Goal: Use online tool/utility: Utilize a website feature to perform a specific function

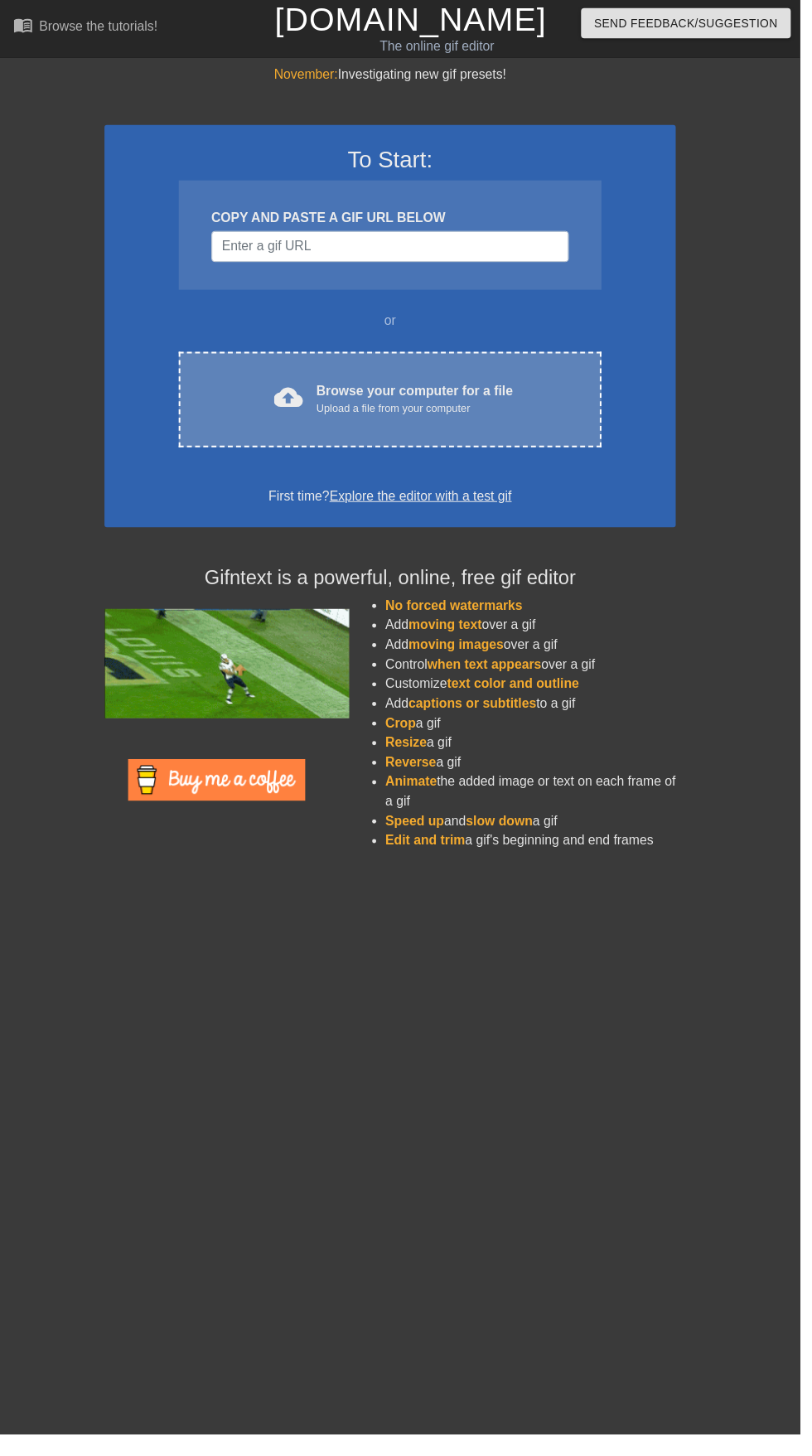
click at [408, 409] on div "Upload a file from your computer" at bounding box center [421, 415] width 200 height 17
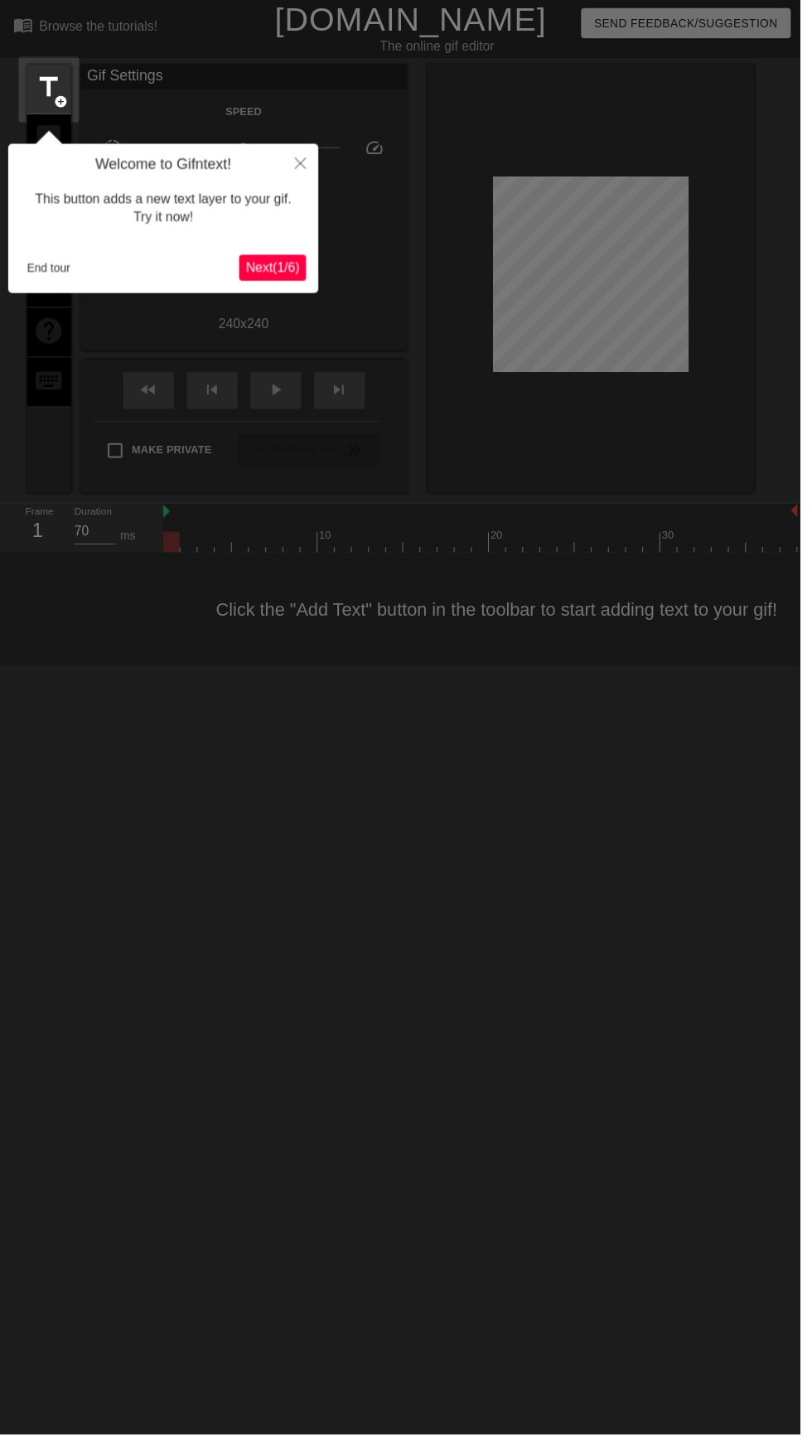
click at [60, 288] on div "Welcome to Gifntext! This button adds a new text layer to your gif. Try it now!…" at bounding box center [165, 221] width 315 height 151
click at [74, 282] on button "End tour" at bounding box center [49, 271] width 58 height 24
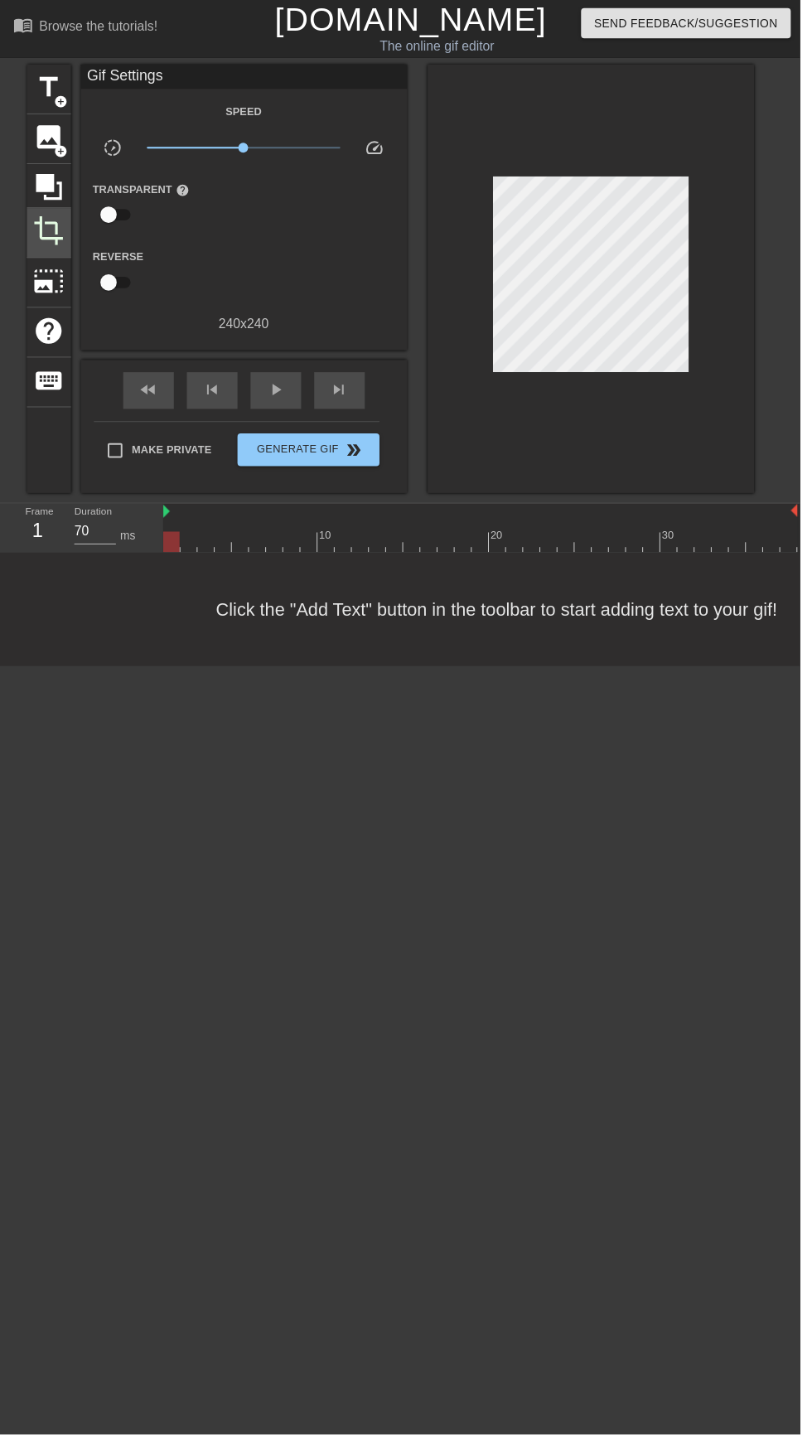
click at [52, 259] on div "crop" at bounding box center [50, 236] width 45 height 51
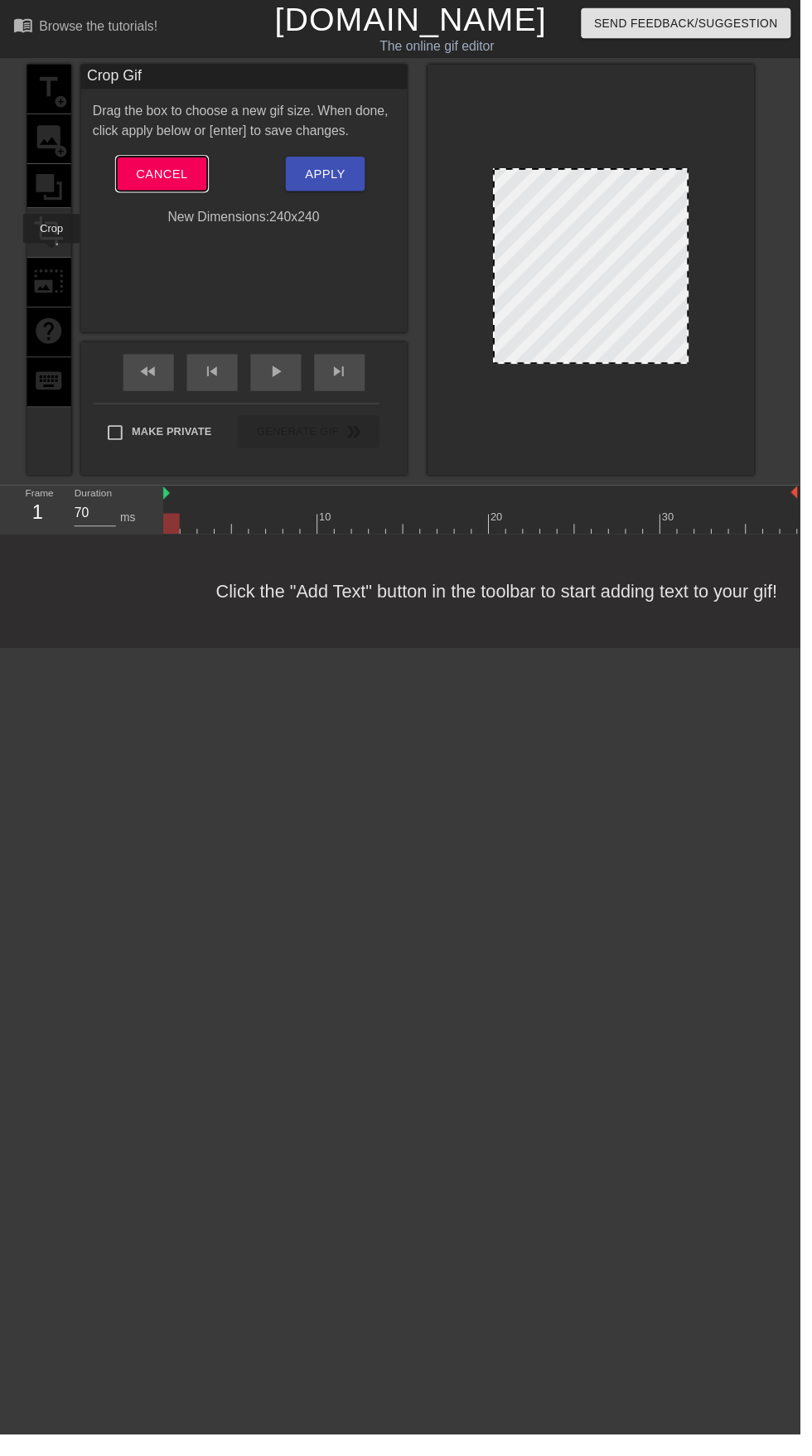
click at [169, 181] on span "Cancel" at bounding box center [164, 177] width 52 height 21
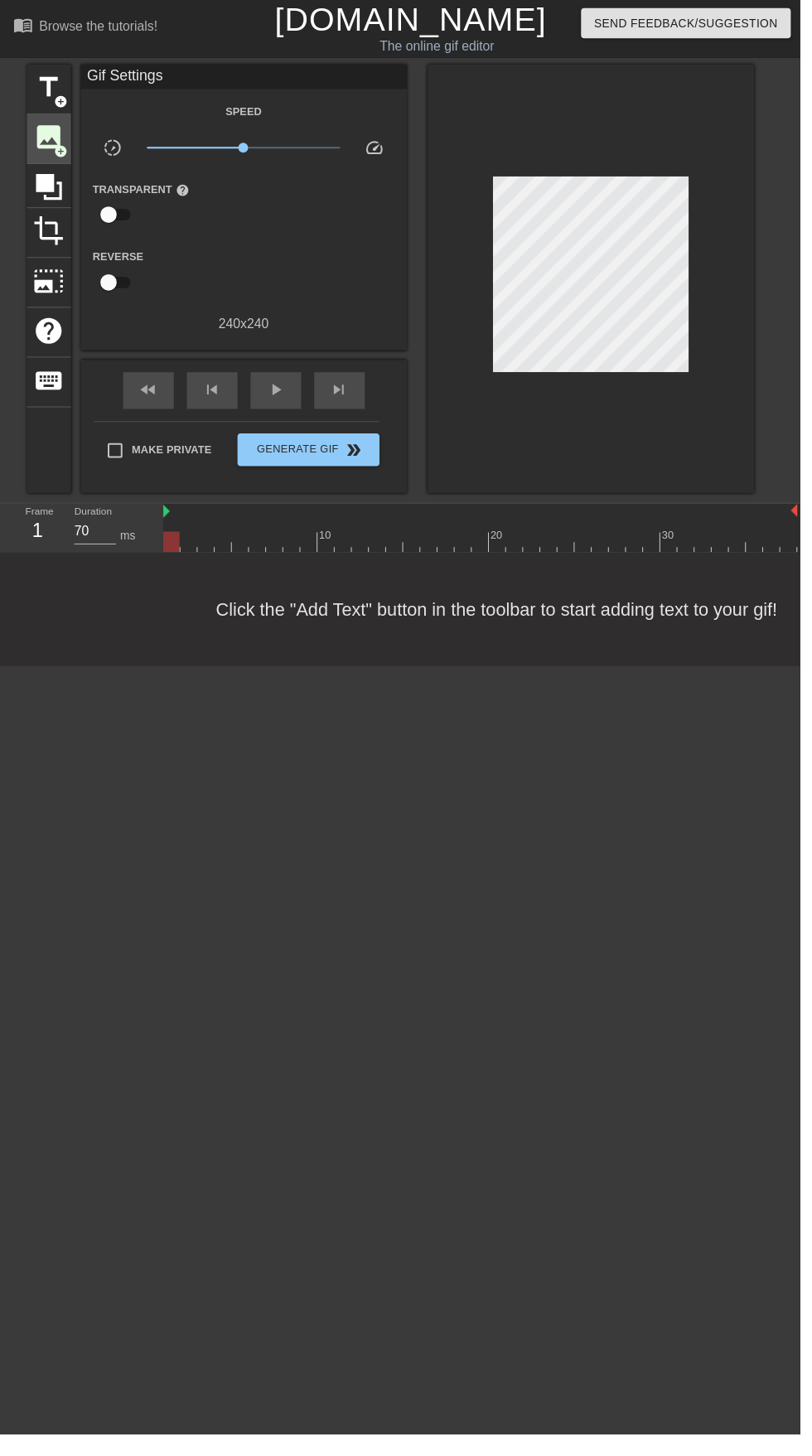
click at [57, 148] on span "add_circle" at bounding box center [61, 153] width 14 height 14
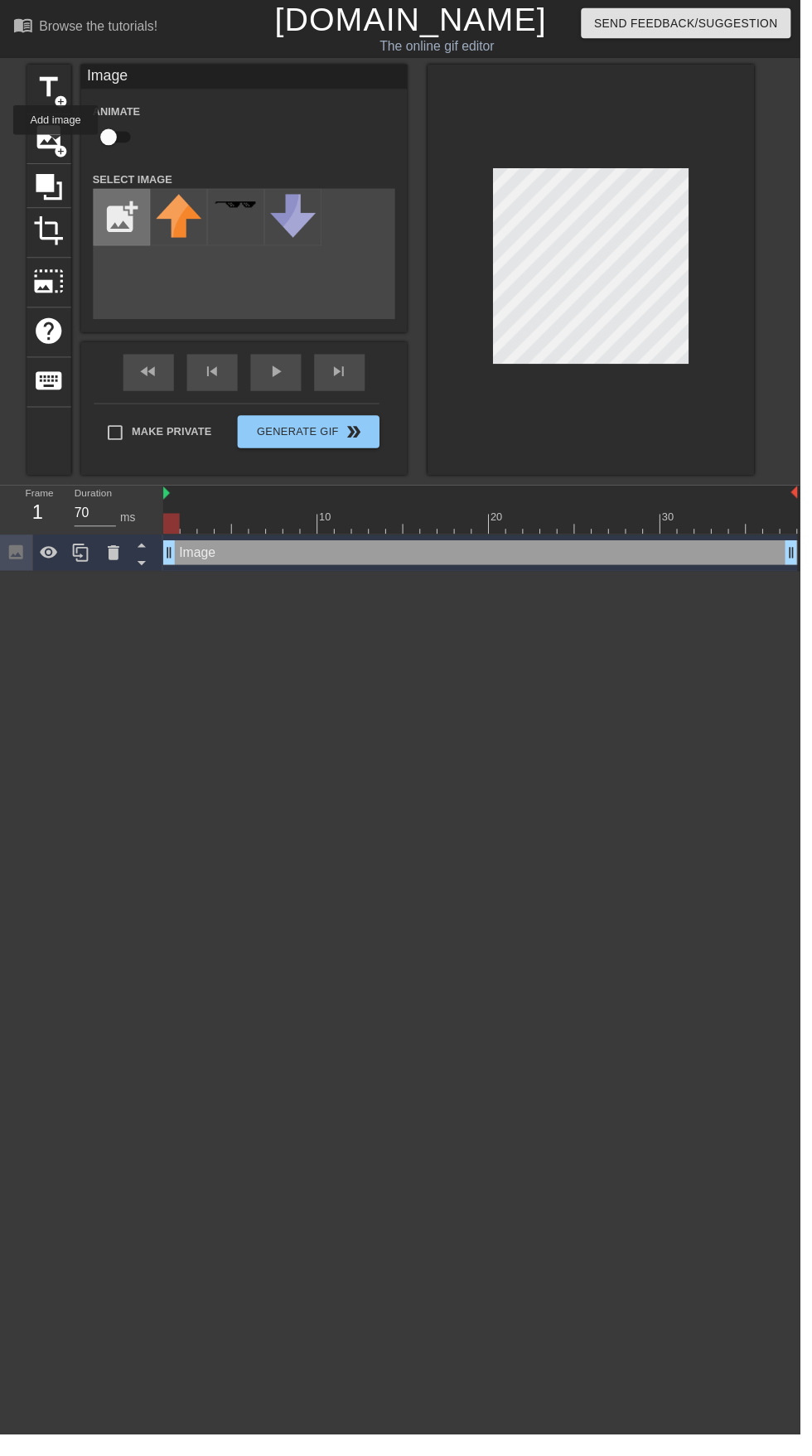
click at [114, 208] on input "file" at bounding box center [124, 221] width 57 height 57
type input "C:\fakepath\pngtree-3d-texture-golden-crown-png-image_4364634.png"
click at [200, 222] on img at bounding box center [182, 210] width 47 height 26
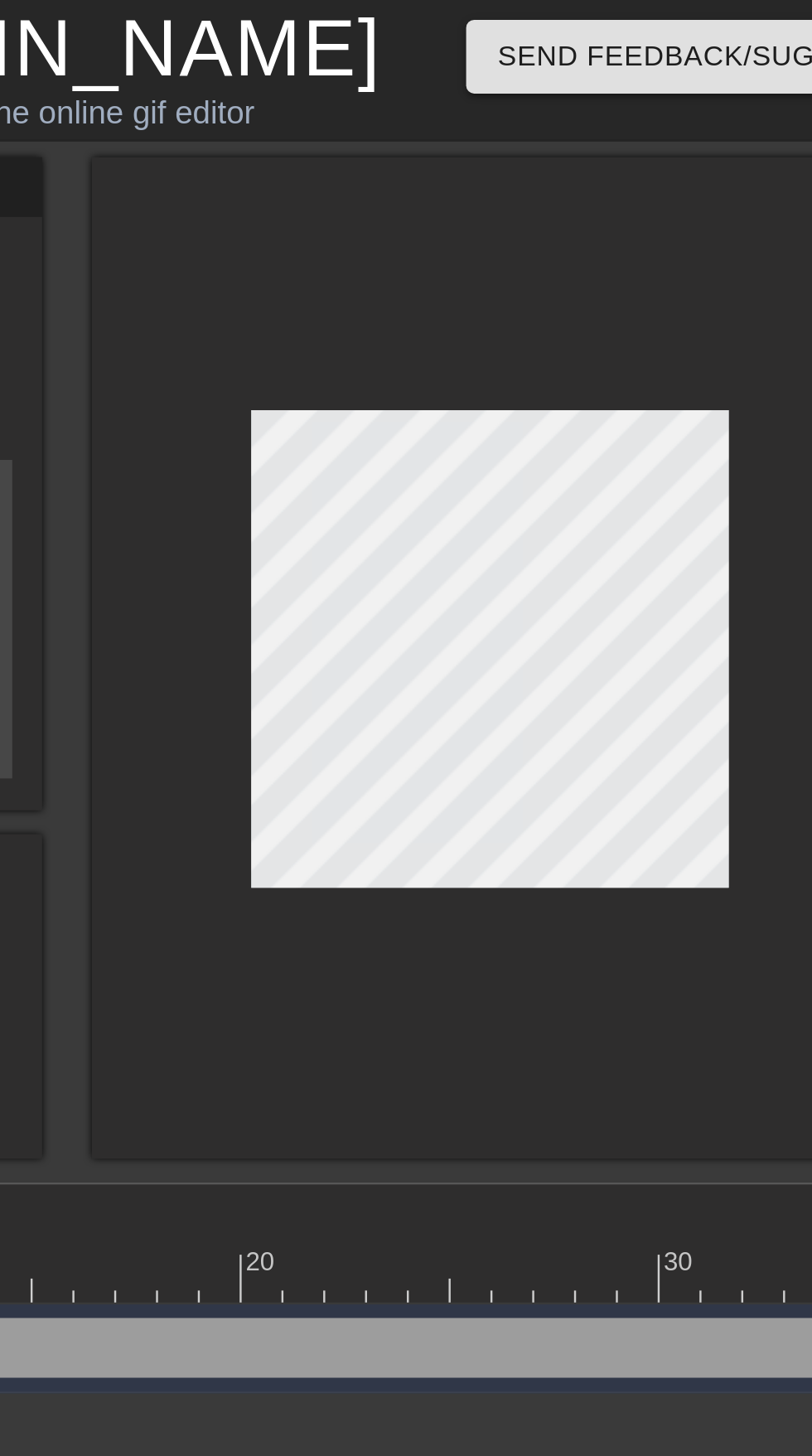
click at [710, 104] on div at bounding box center [599, 273] width 331 height 417
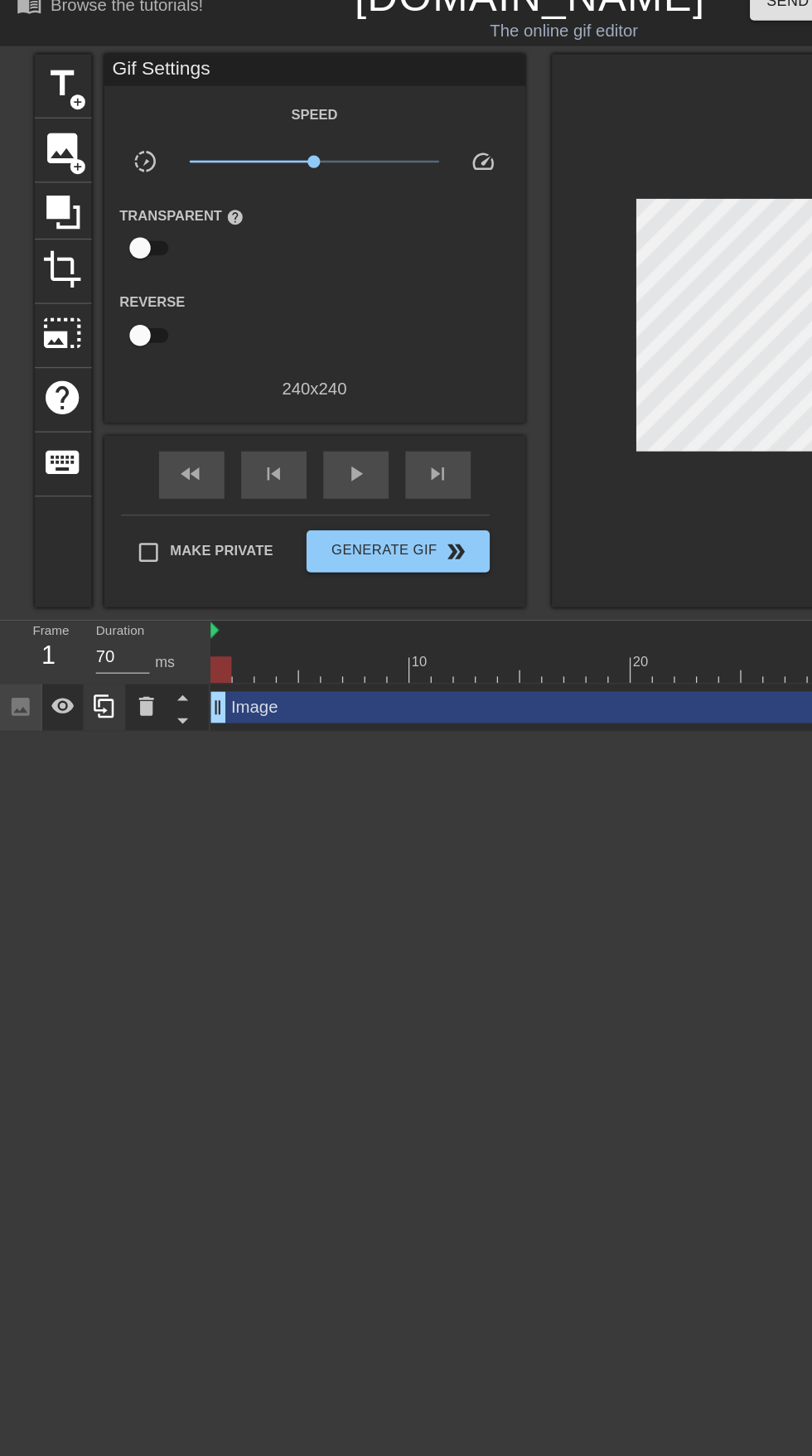
click at [85, 579] on icon at bounding box center [82, 578] width 20 height 20
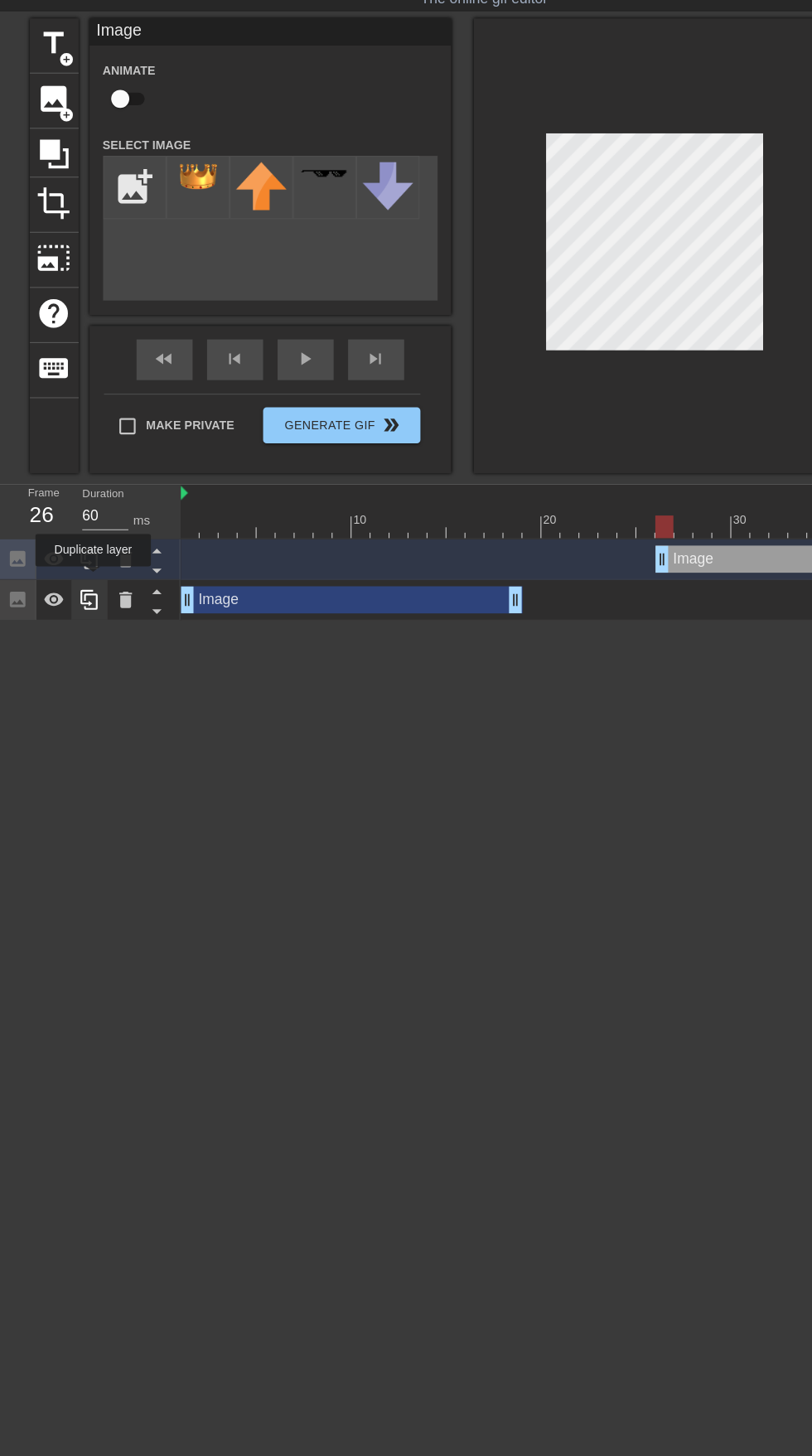
click at [81, 600] on icon at bounding box center [82, 598] width 16 height 19
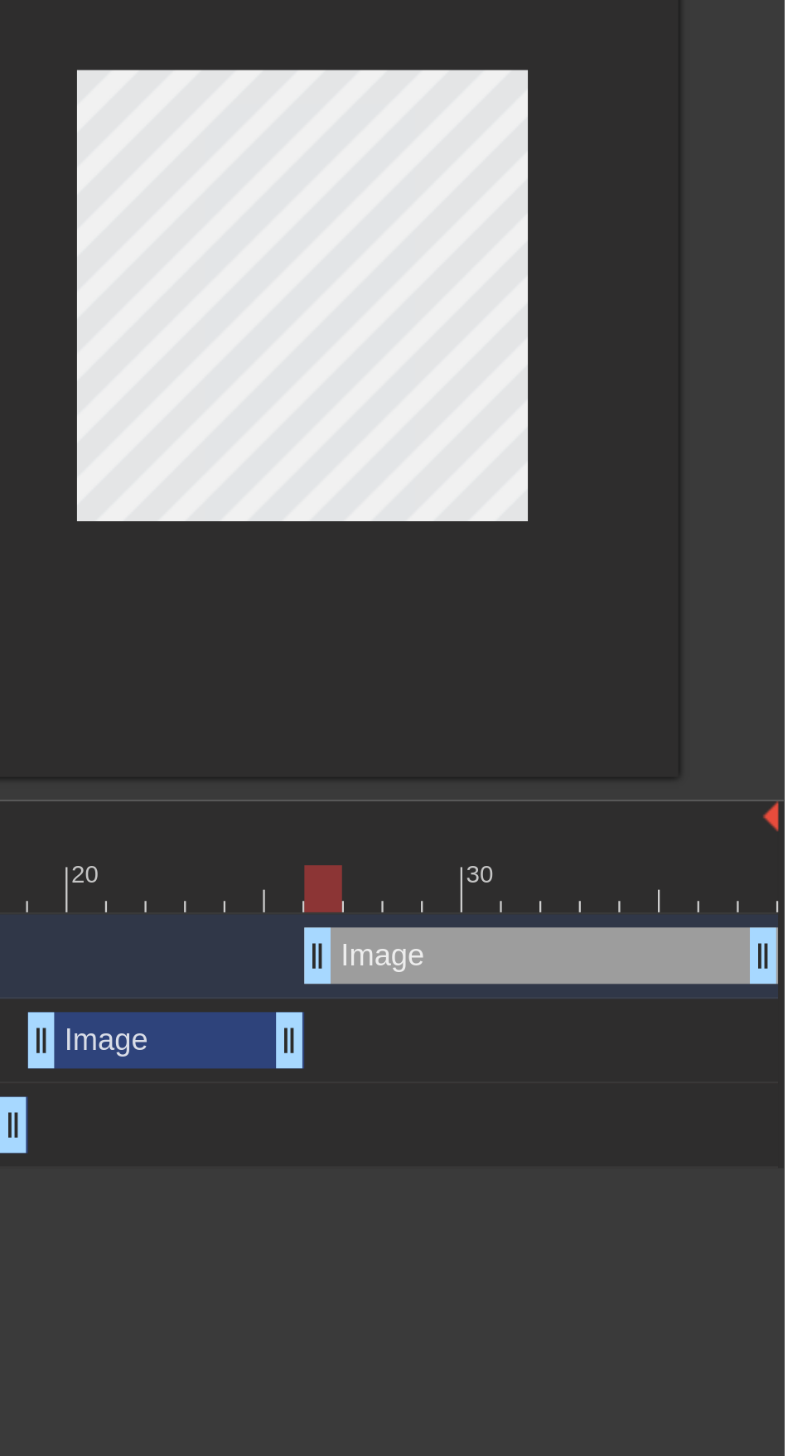
click at [808, 261] on div "title add_circle image add_circle crop photo_size_select_large help keyboard Im…" at bounding box center [406, 273] width 812 height 417
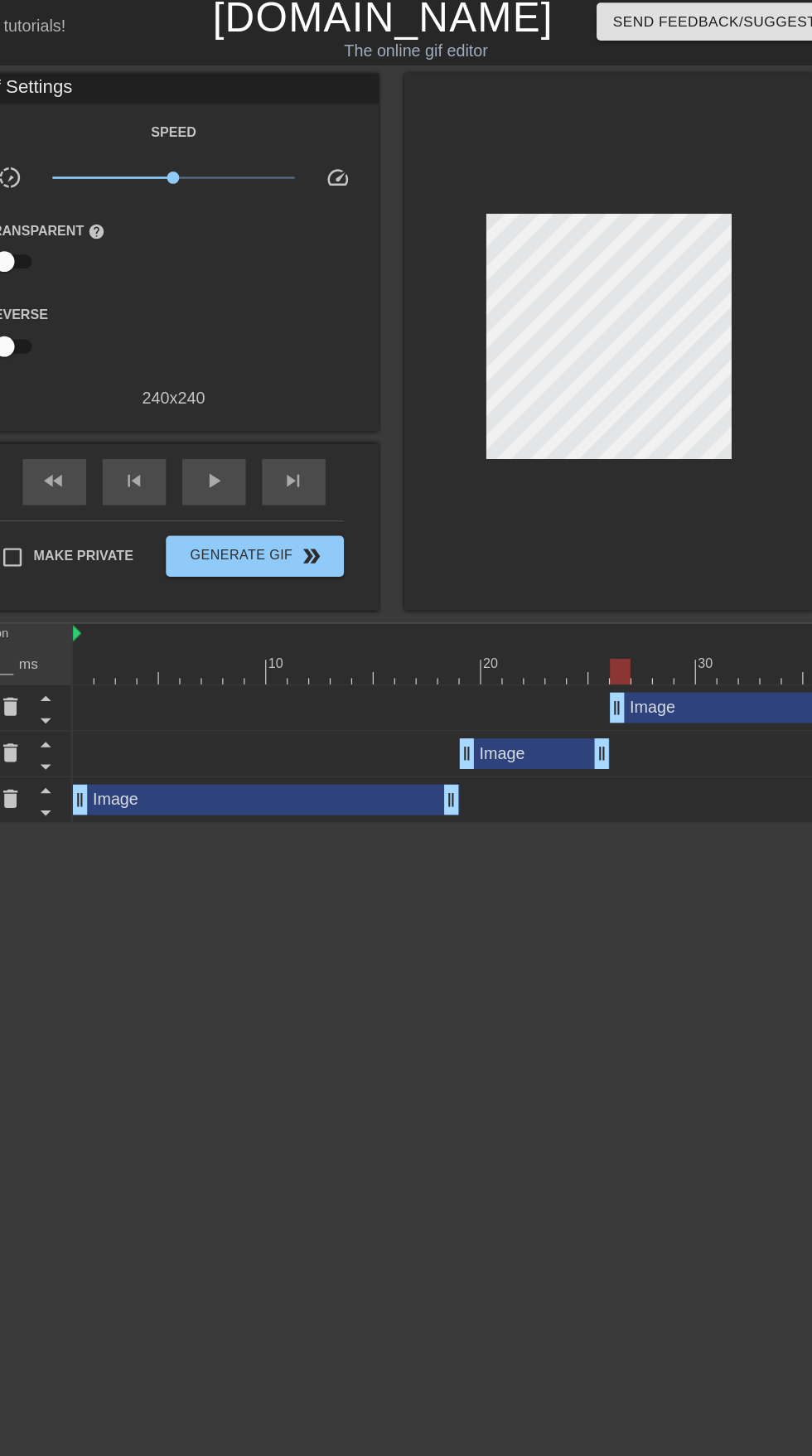
click at [185, 572] on div "Image drag_handle drag_handle" at bounding box center [487, 579] width 643 height 24
click at [199, 568] on div "Image drag_handle drag_handle" at bounding box center [487, 579] width 643 height 24
click at [215, 573] on div "Image drag_handle drag_handle" at bounding box center [487, 579] width 643 height 24
click at [504, 673] on html "menu_book Browse the tutorials! [DOMAIN_NAME] The online gif editor Send Feedba…" at bounding box center [406, 336] width 812 height 673
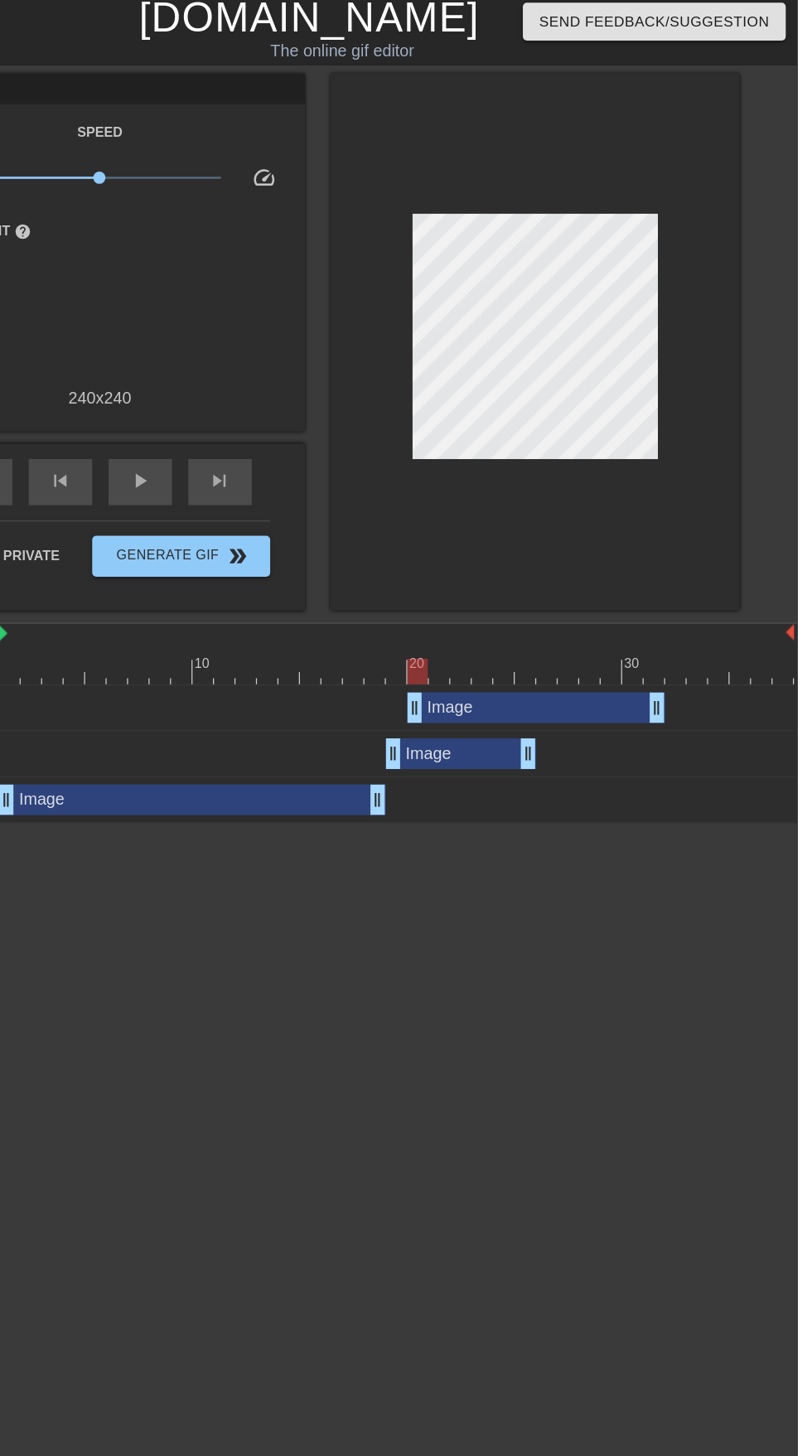
type input "60"
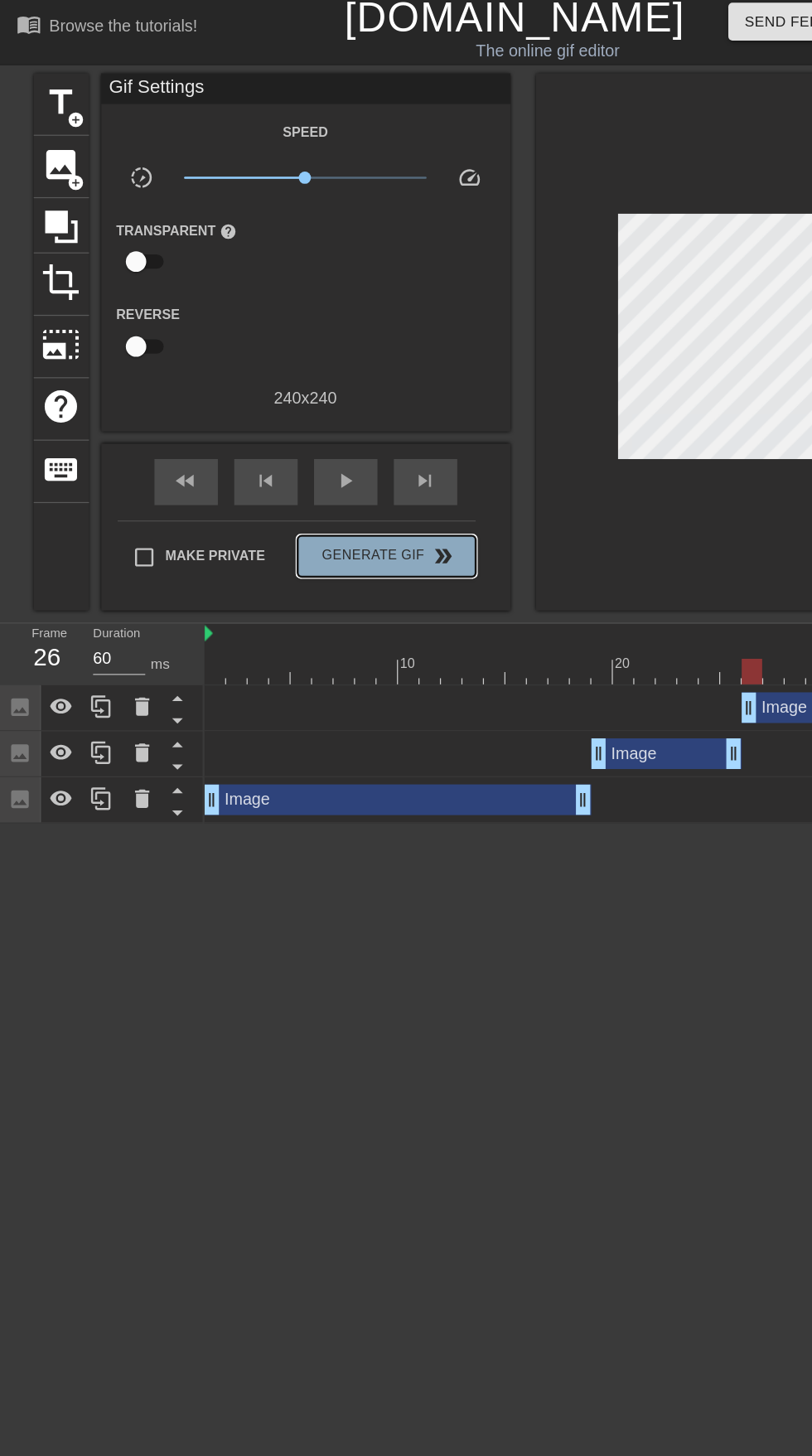
click at [320, 457] on span "Generate Gif double_arrow" at bounding box center [312, 456] width 130 height 20
